Goal: Check status

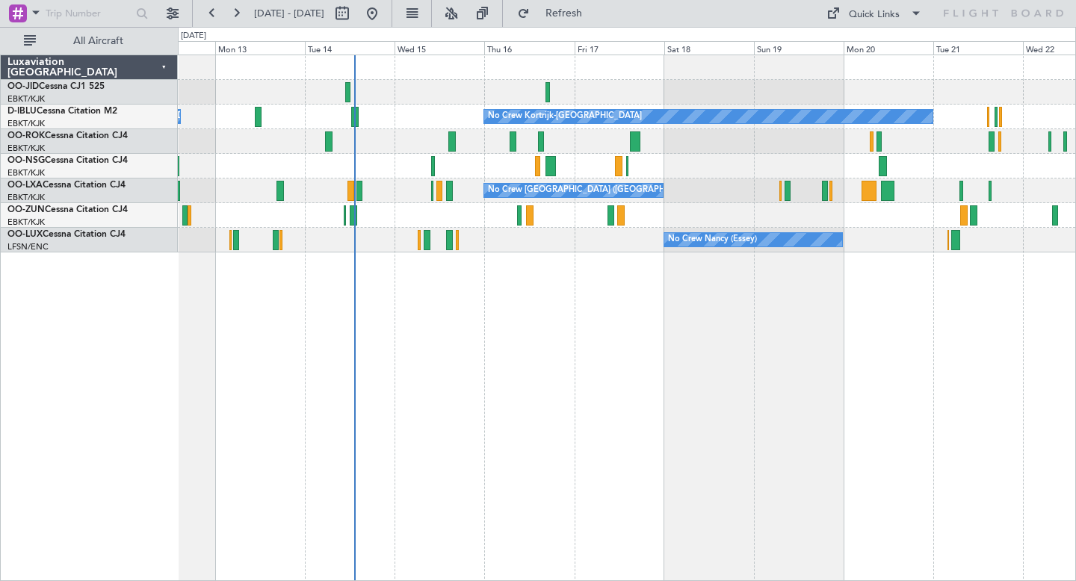
click at [501, 90] on div "No Crew No Crew Kortrijk-[GEOGRAPHIC_DATA] Owner [GEOGRAPHIC_DATA]-[GEOGRAPHIC_…" at bounding box center [626, 153] width 897 height 197
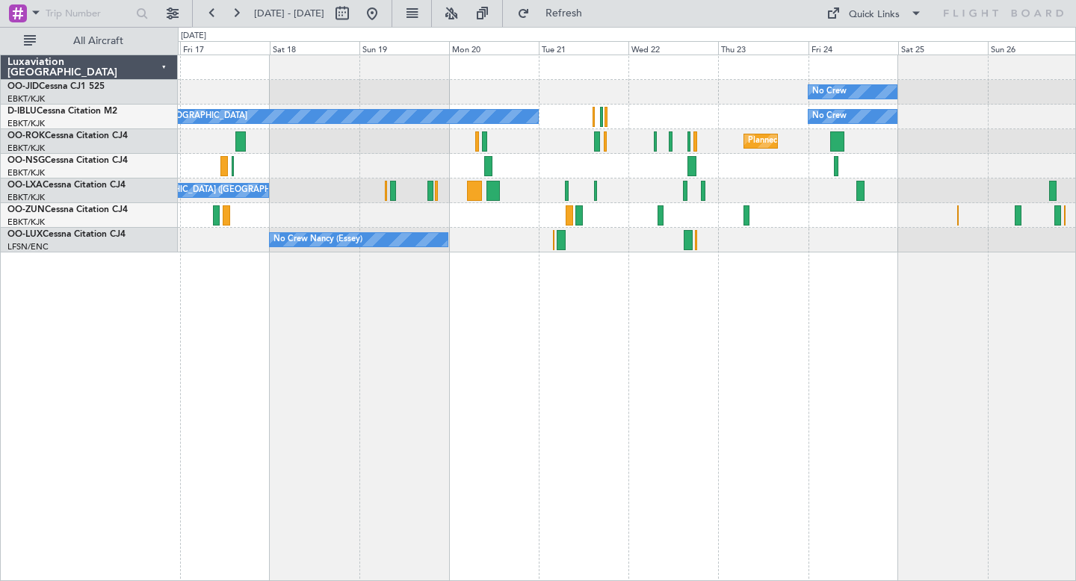
click at [690, 117] on div "No Crew Planned Maint [GEOGRAPHIC_DATA]-[GEOGRAPHIC_DATA] No Crew Kortrijk-[GEO…" at bounding box center [626, 153] width 897 height 197
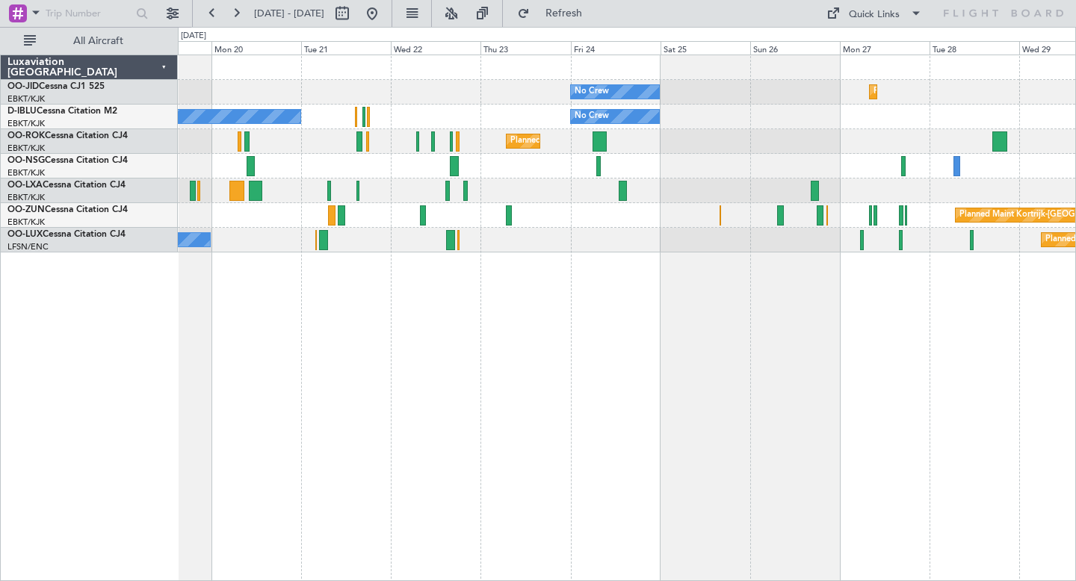
click at [753, 149] on div "Planned Maint Kortrijk-[GEOGRAPHIC_DATA]" at bounding box center [626, 141] width 897 height 25
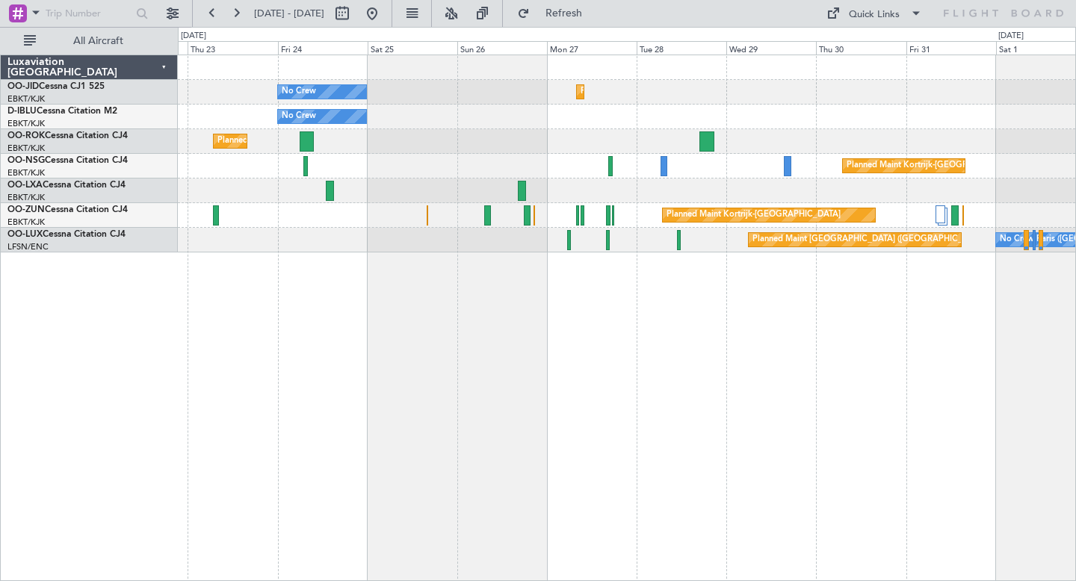
click at [554, 137] on div "No Crew Planned Maint [GEOGRAPHIC_DATA]-[GEOGRAPHIC_DATA] No Crew No Crew Kortr…" at bounding box center [626, 153] width 897 height 197
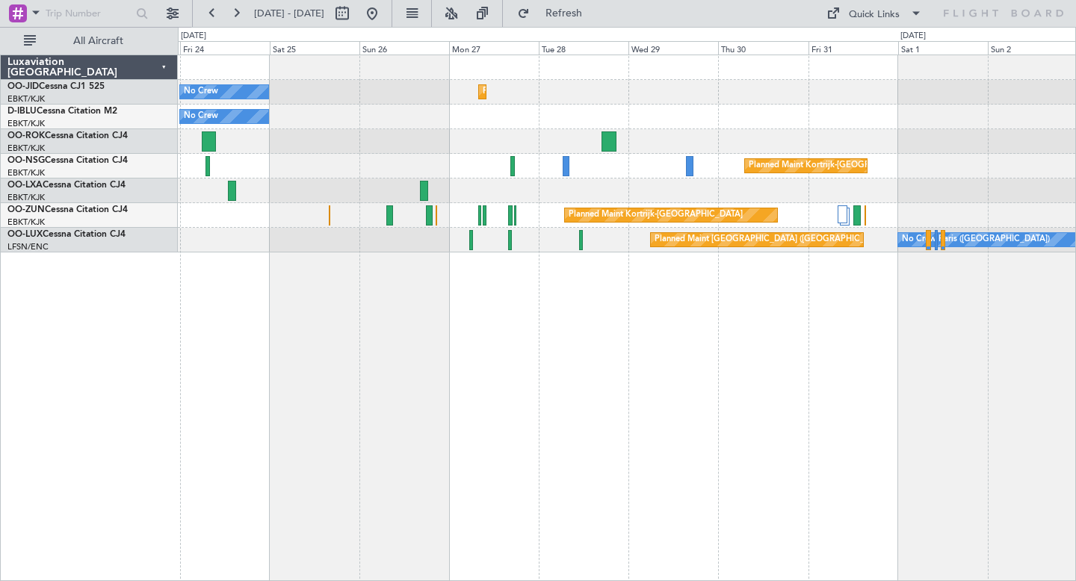
click at [1001, 134] on div "Planned Maint Kortrijk-[GEOGRAPHIC_DATA]" at bounding box center [626, 141] width 897 height 25
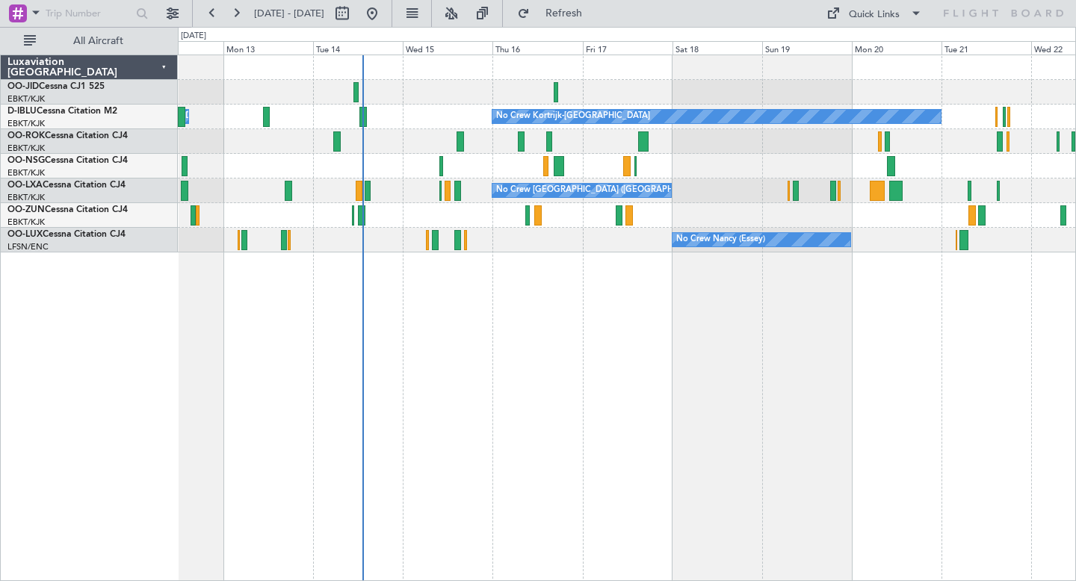
click at [715, 359] on div "No Crew No Crew Kortrijk-[GEOGRAPHIC_DATA] Owner [GEOGRAPHIC_DATA]-[GEOGRAPHIC_…" at bounding box center [627, 318] width 898 height 527
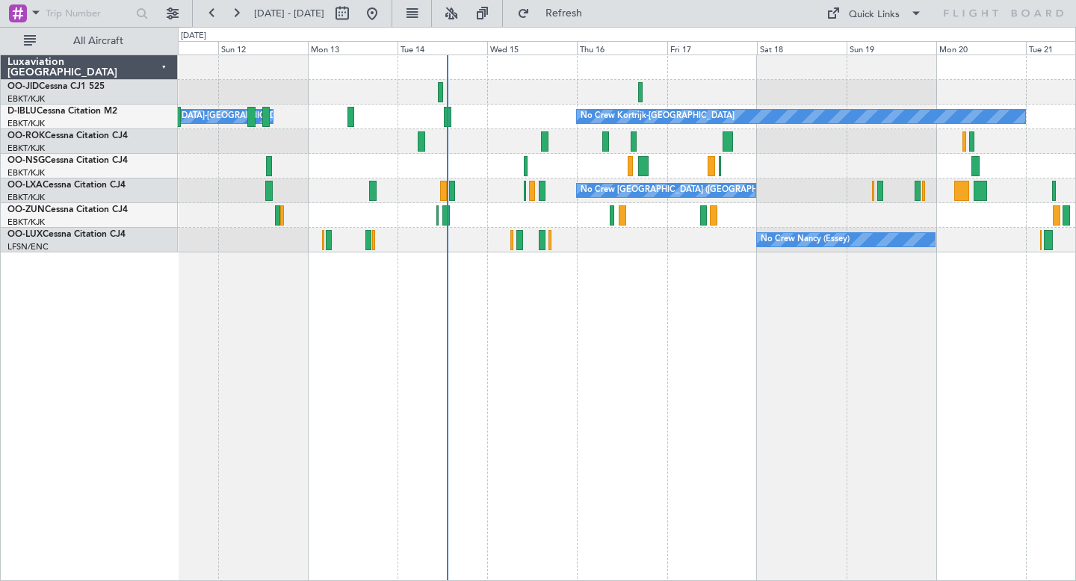
click at [455, 367] on div "No Crew No Crew Kortrijk-[GEOGRAPHIC_DATA] Owner [GEOGRAPHIC_DATA]-[GEOGRAPHIC_…" at bounding box center [627, 318] width 898 height 527
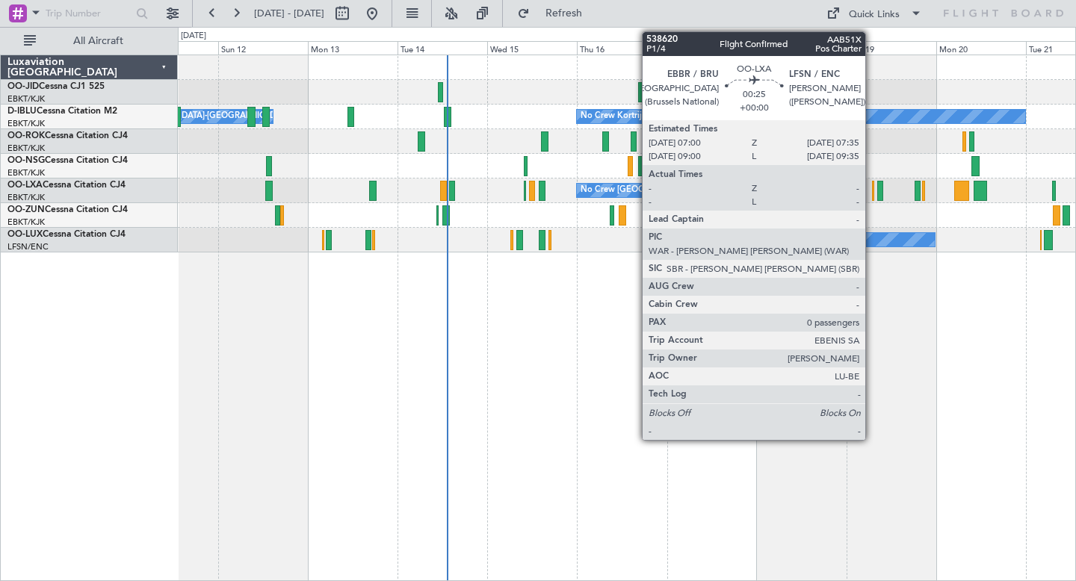
click at [872, 187] on div at bounding box center [873, 191] width 2 height 20
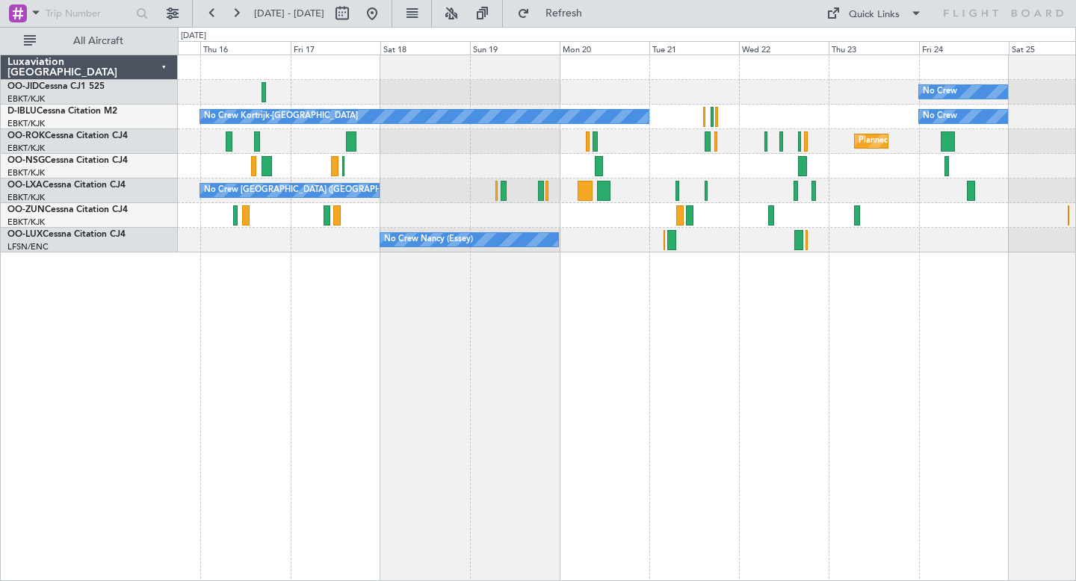
click at [591, 161] on div at bounding box center [626, 166] width 897 height 25
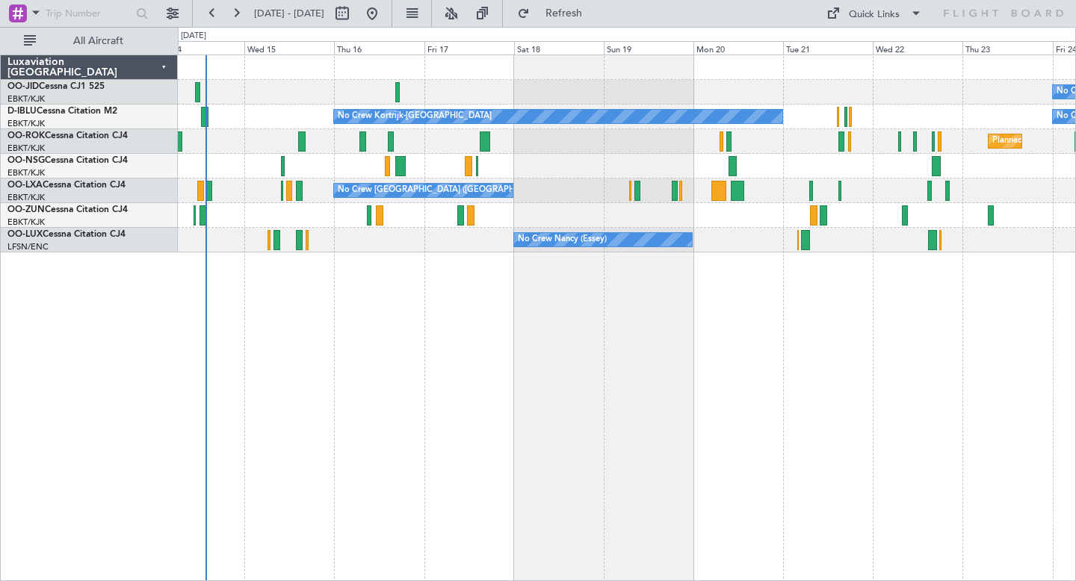
click at [784, 205] on div "No Crew No Crew Kortrijk-[GEOGRAPHIC_DATA] No Crew Owner [GEOGRAPHIC_DATA]-[GEO…" at bounding box center [626, 153] width 897 height 197
